Goal: Understand process/instructions

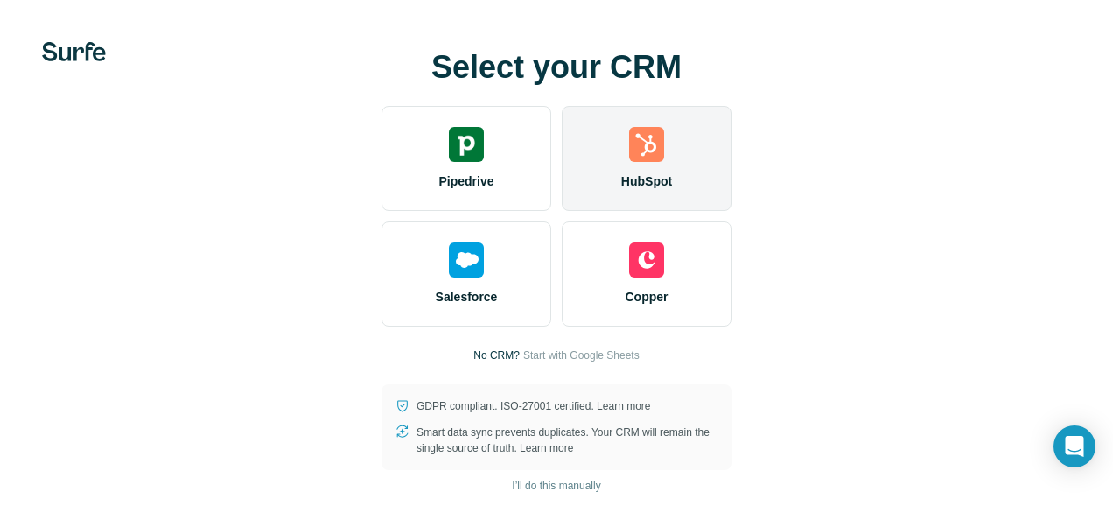
click at [632, 162] on div "HubSpot" at bounding box center [647, 158] width 170 height 105
click at [662, 147] on img at bounding box center [646, 144] width 35 height 35
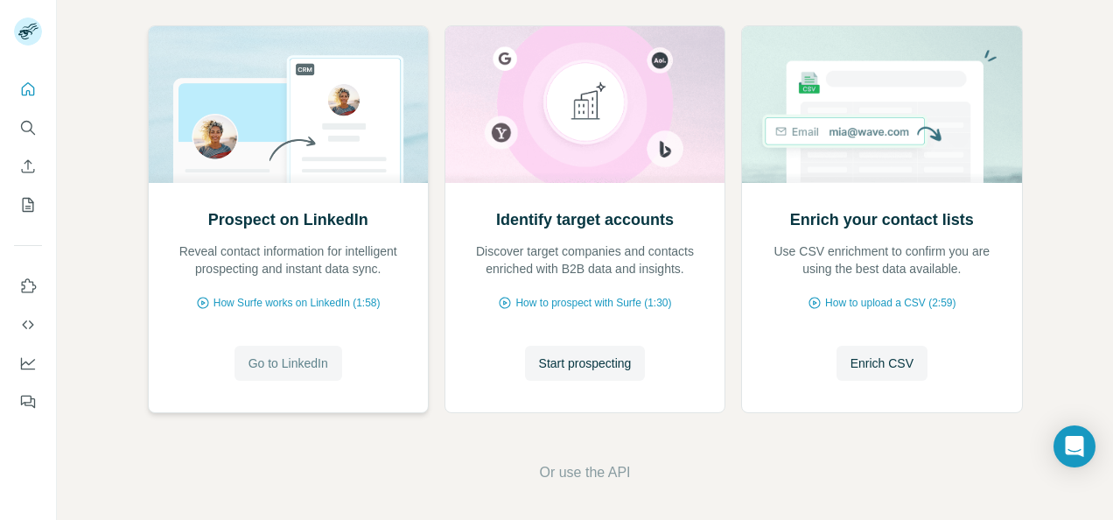
scroll to position [196, 0]
